Goal: Transaction & Acquisition: Subscribe to service/newsletter

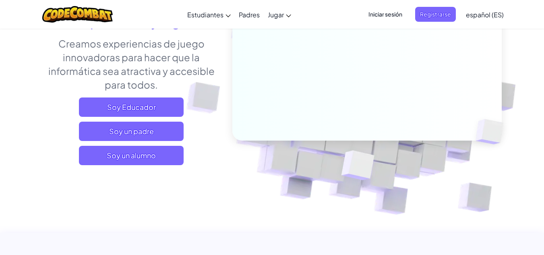
scroll to position [123, 0]
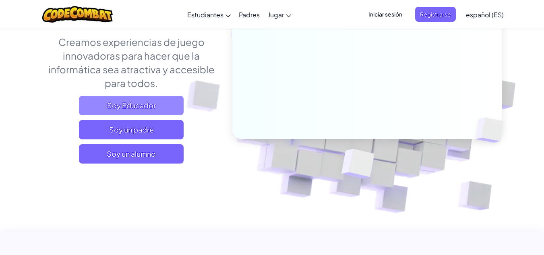
click at [142, 103] on font "Soy Educador" at bounding box center [131, 105] width 49 height 9
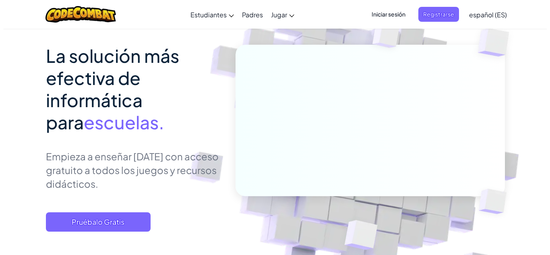
scroll to position [68, 0]
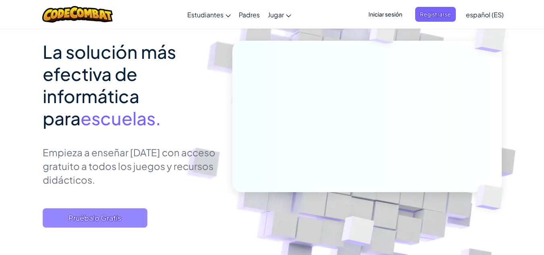
click at [124, 217] on span "Pruébalo Gratis" at bounding box center [95, 217] width 105 height 19
